Goal: Transaction & Acquisition: Purchase product/service

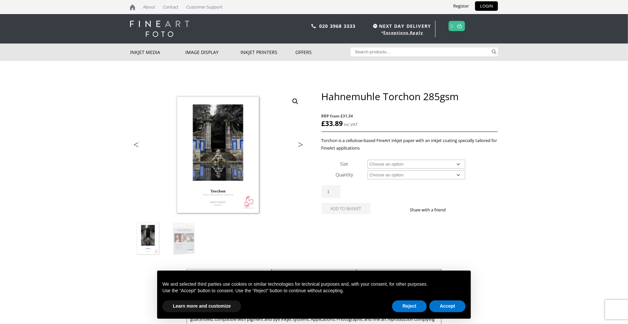
click at [458, 163] on select "Choose an option A4 Sheet A3 Sheet A3+ Sheet A2 Sheet 17" Wide Roll 24" Wide Ro…" at bounding box center [417, 164] width 98 height 9
click at [368, 160] on select "Choose an option A4 Sheet A3 Sheet A3+ Sheet A2 Sheet 17" Wide Roll 24" Wide Ro…" at bounding box center [417, 164] width 98 height 9
select select "a4-sheet"
click at [458, 175] on select "Choose an option 25 Sheets" at bounding box center [417, 174] width 98 height 9
select select "25-sheets"
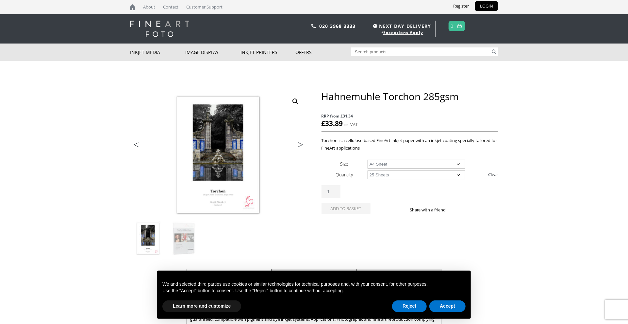
click at [368, 170] on select "Choose an option 25 Sheets" at bounding box center [417, 174] width 98 height 9
select select "a4-sheet"
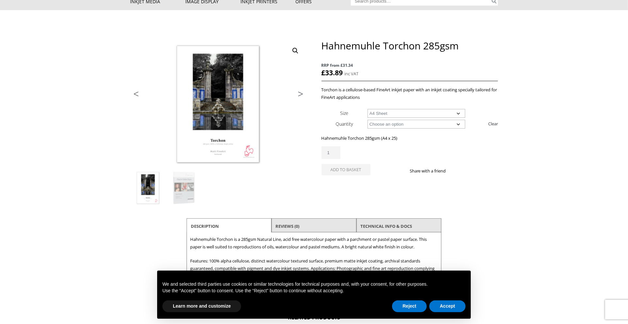
scroll to position [65, 0]
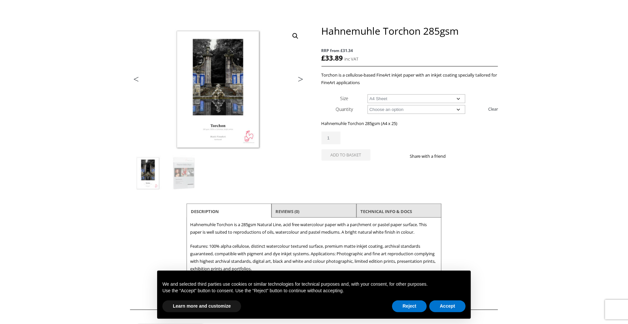
click at [444, 137] on div "Hahnemuhle Torchon 285gsm quantity 1" at bounding box center [410, 137] width 177 height 13
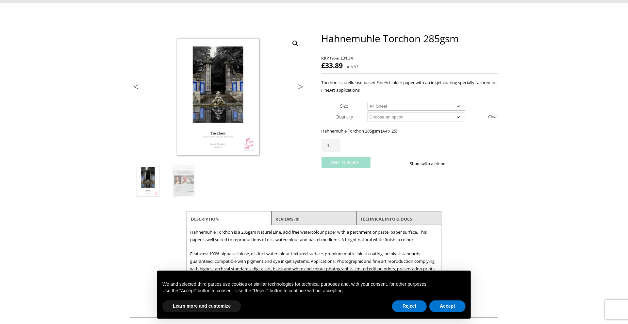
scroll to position [98, 0]
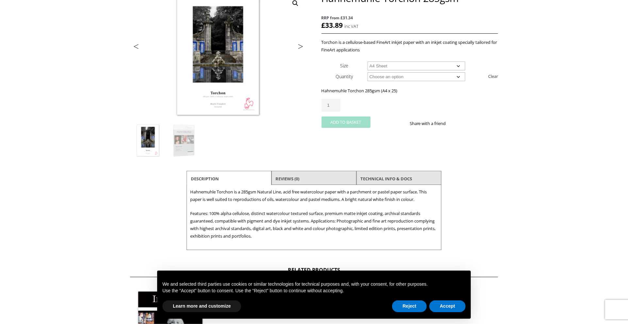
click at [336, 121] on button "Add to basket" at bounding box center [346, 121] width 49 height 11
